Goal: Download file/media

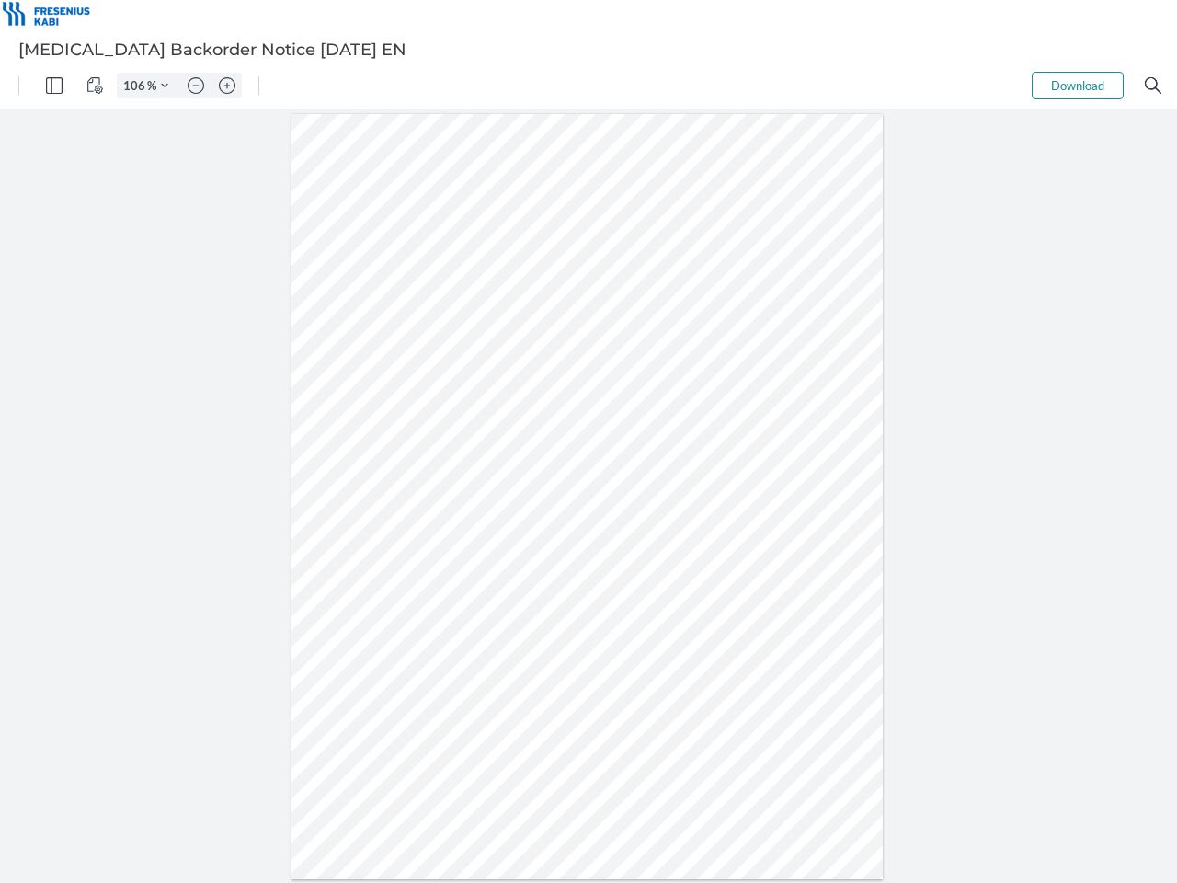
click at [54, 85] on img "Panel" at bounding box center [54, 85] width 17 height 17
click at [95, 85] on img "View Controls" at bounding box center [94, 85] width 17 height 17
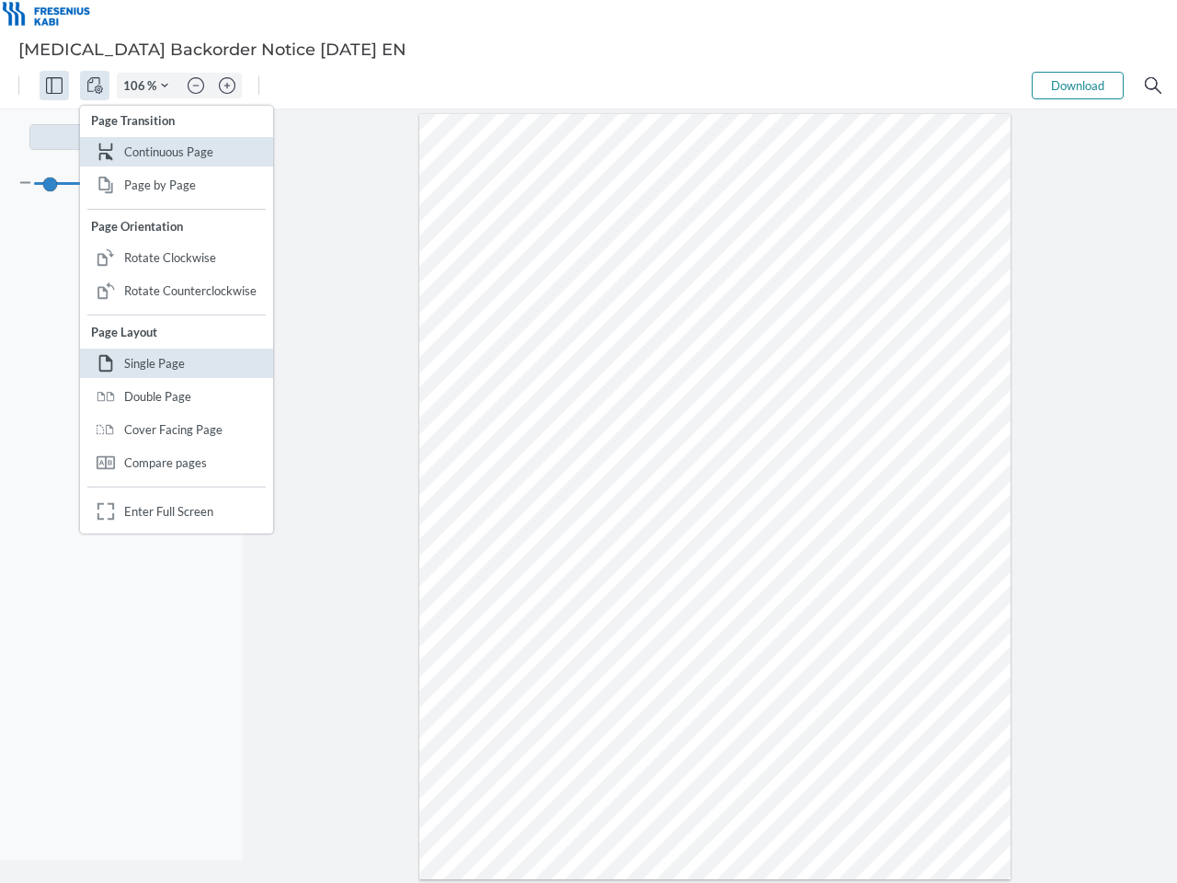
click at [137, 85] on input "106" at bounding box center [132, 85] width 29 height 17
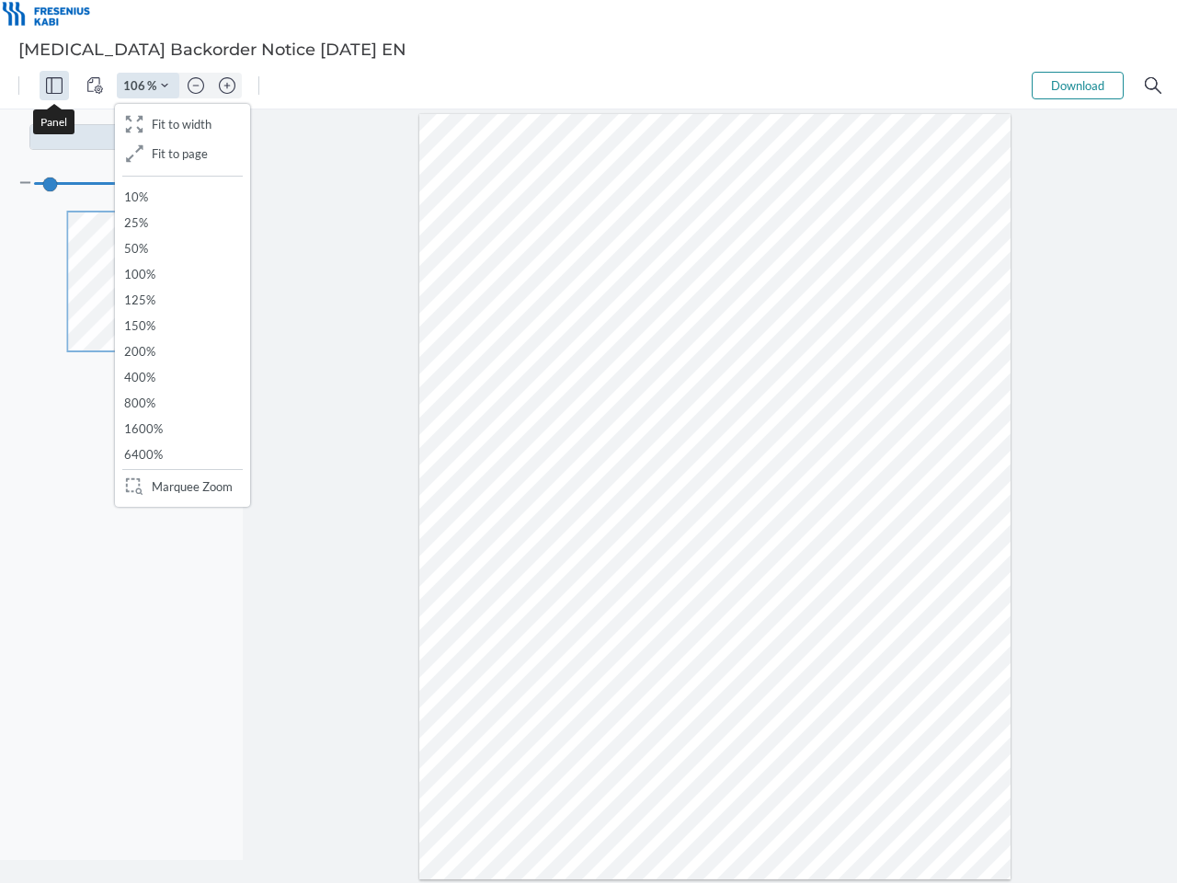
click at [165, 85] on img "Zoom Controls" at bounding box center [164, 85] width 7 height 7
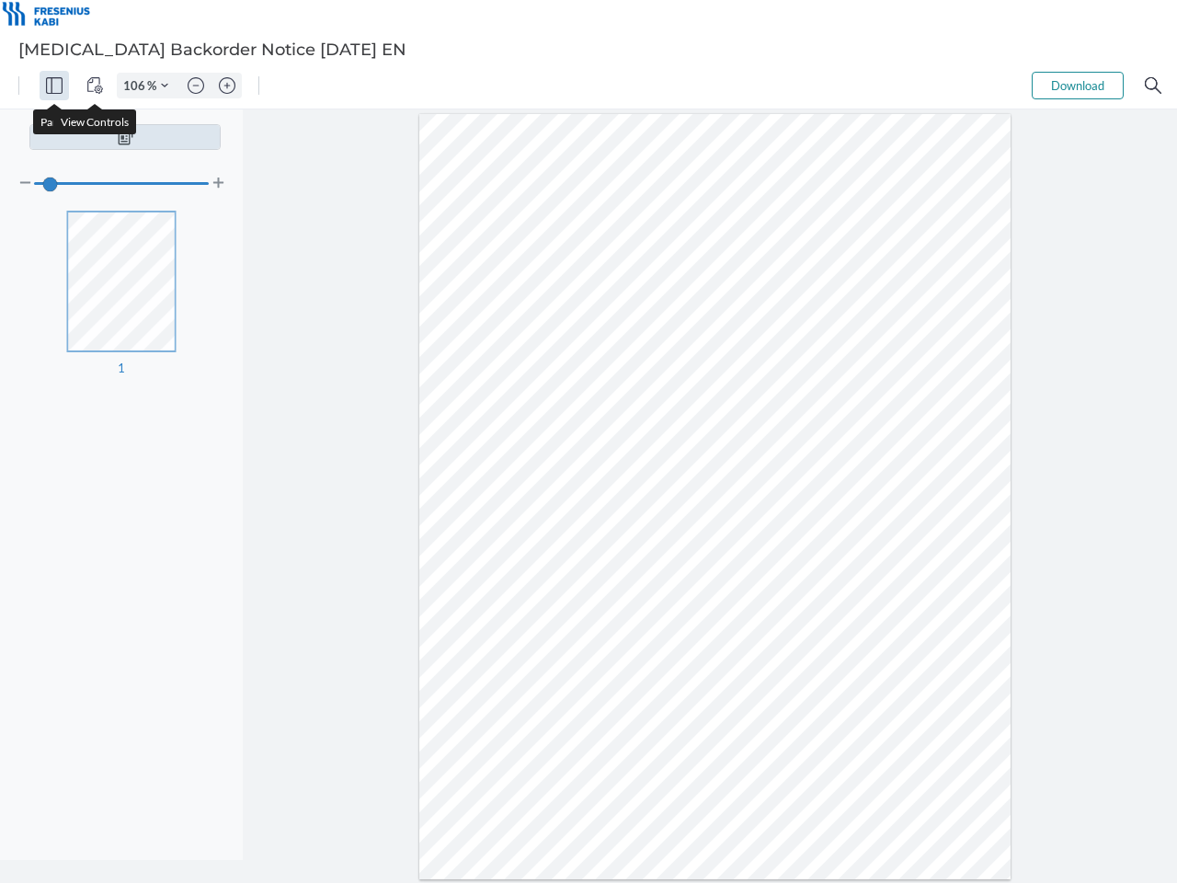
click at [196, 85] on img "Zoom out" at bounding box center [196, 85] width 17 height 17
click at [227, 85] on img "Zoom in" at bounding box center [227, 85] width 17 height 17
type input "106"
click at [1077, 85] on button "Download" at bounding box center [1077, 86] width 92 height 28
click at [1153, 85] on img "Search" at bounding box center [1153, 85] width 17 height 17
